Goal: Task Accomplishment & Management: Manage account settings

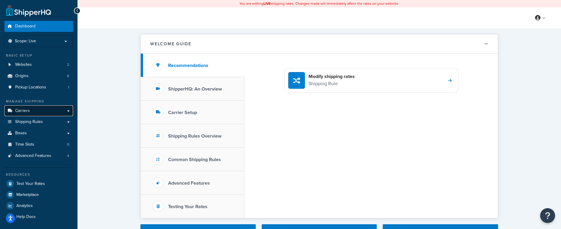
click at [29, 109] on link "Carriers" at bounding box center [38, 110] width 69 height 11
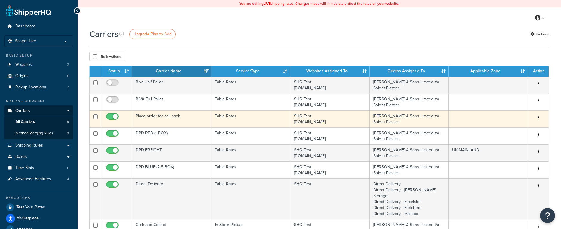
click at [156, 121] on td "Place order for call back" at bounding box center [171, 119] width 79 height 17
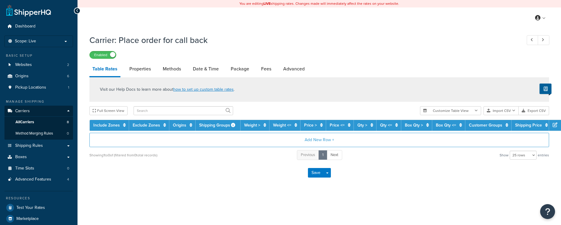
select select "25"
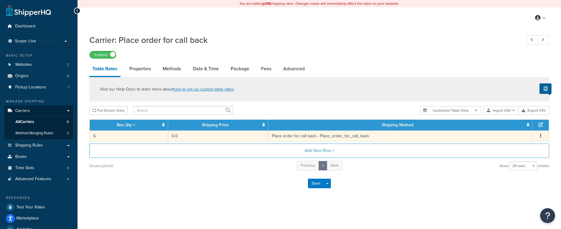
click at [286, 138] on td "Place order for call back - Place_order_for_call_back" at bounding box center [400, 136] width 264 height 11
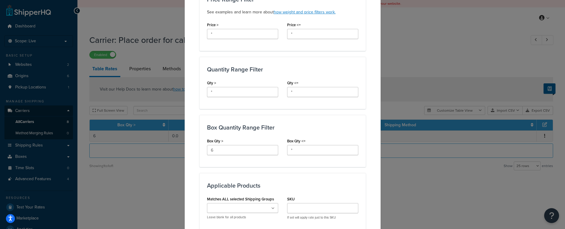
scroll to position [202, 0]
